Goal: Information Seeking & Learning: Stay updated

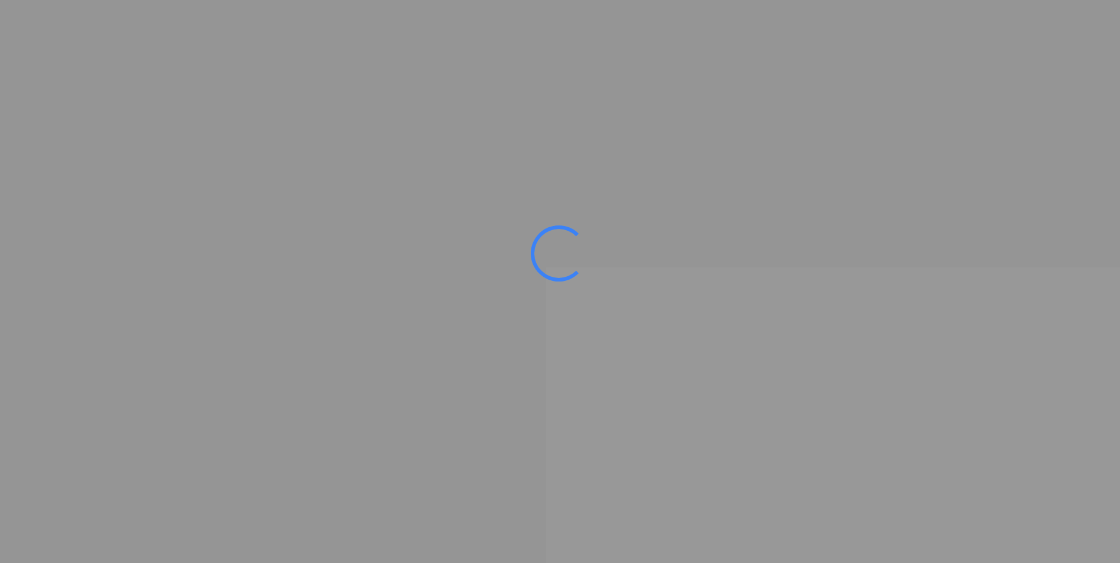
click at [270, 233] on div at bounding box center [560, 281] width 1120 height 563
